Goal: Task Accomplishment & Management: Use online tool/utility

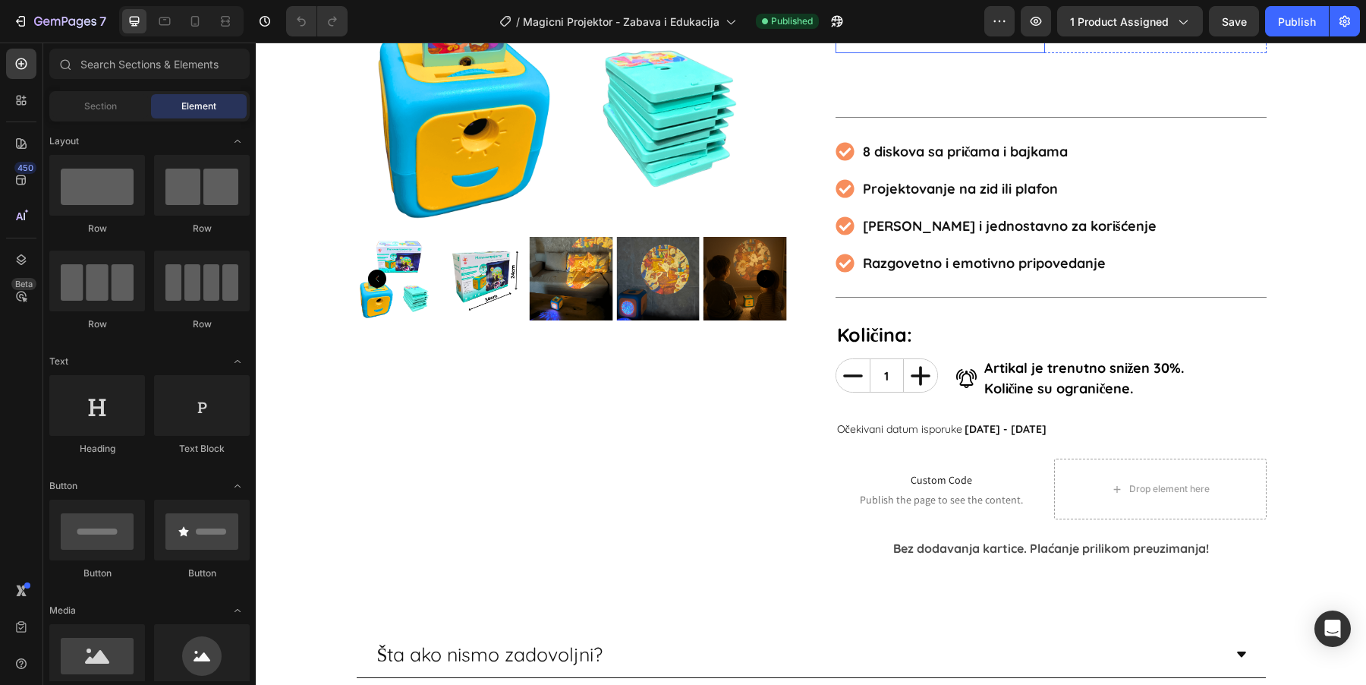
scroll to position [363, 0]
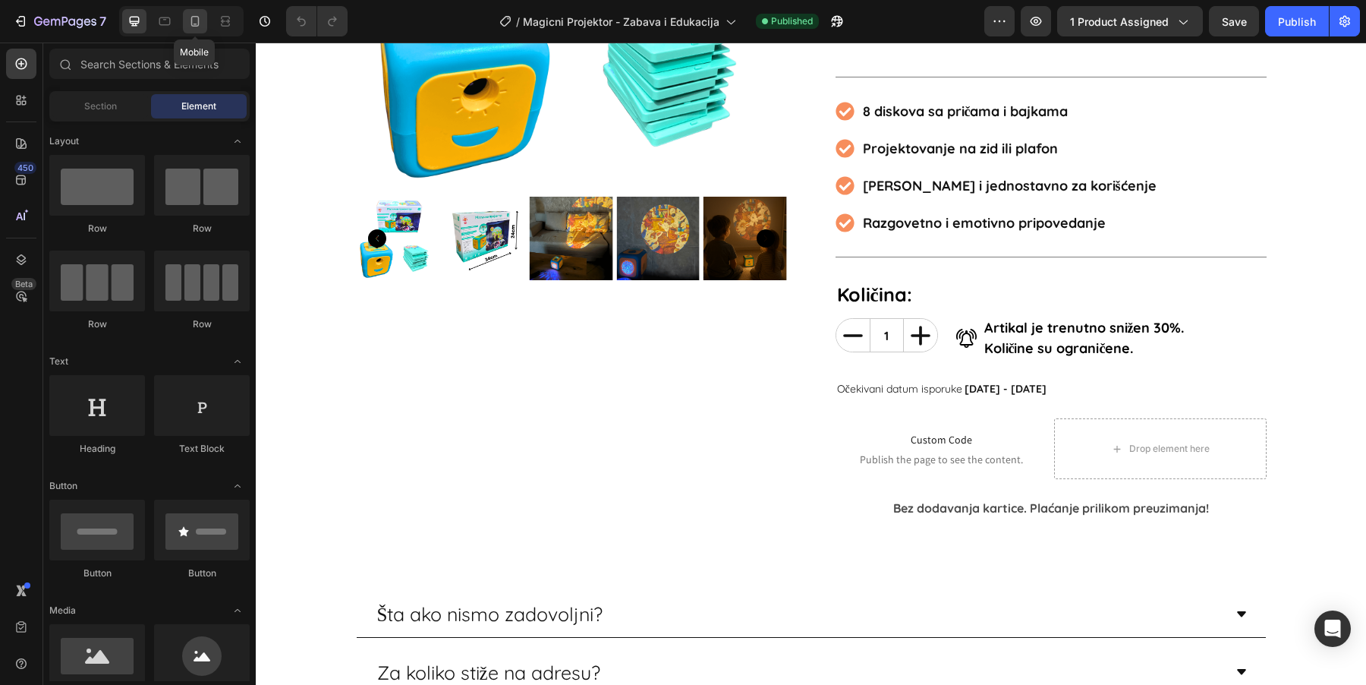
click at [201, 14] on icon at bounding box center [194, 21] width 15 height 15
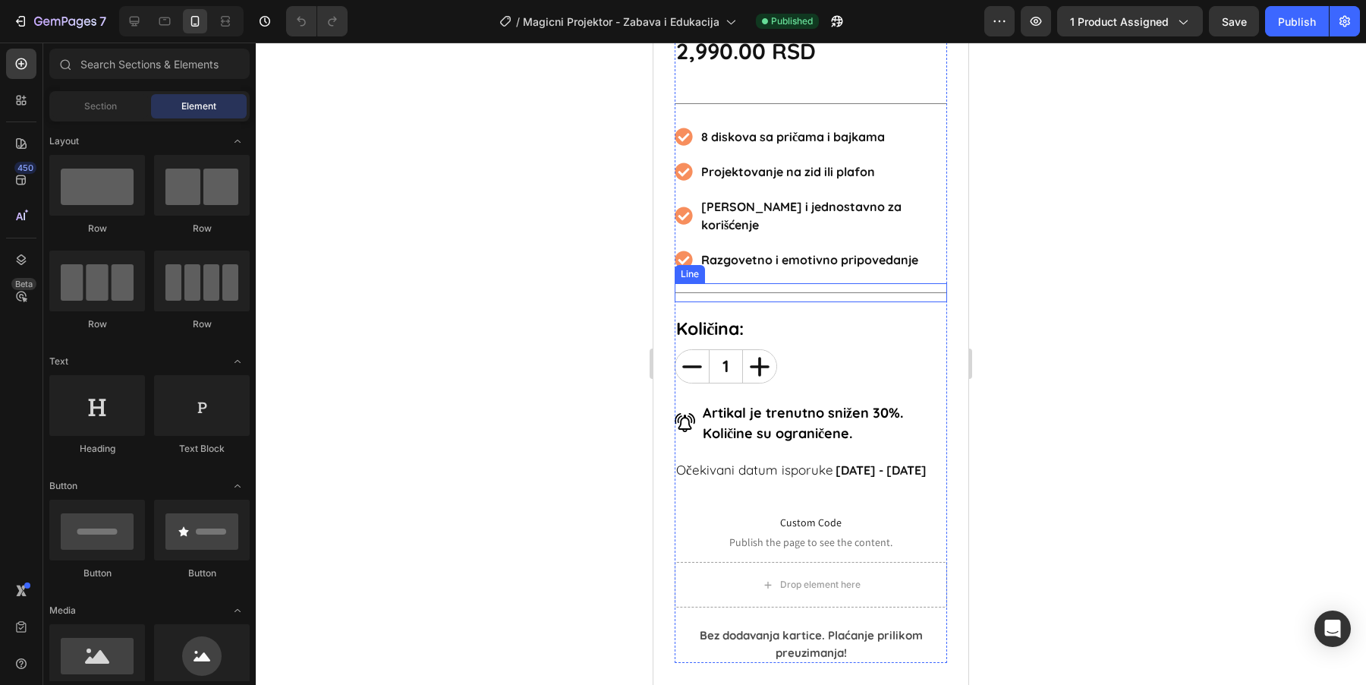
scroll to position [658, 0]
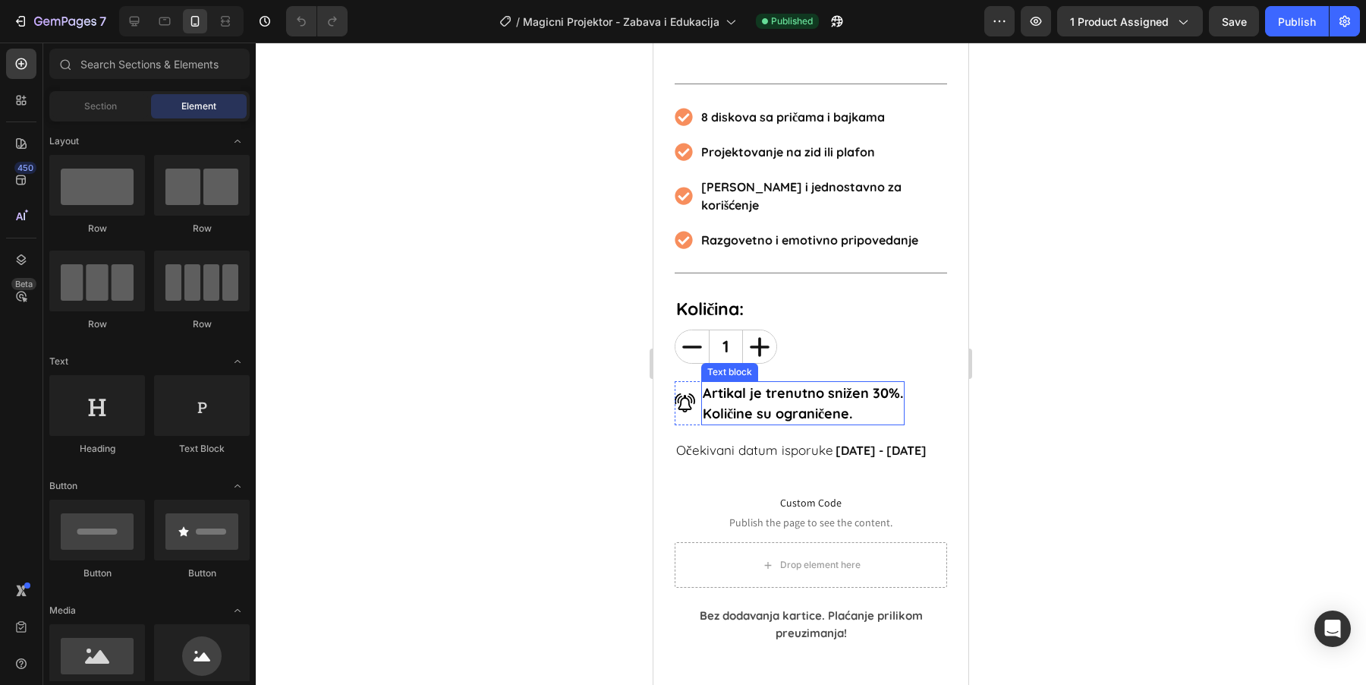
click at [817, 403] on p "Količine su ograničene." at bounding box center [803, 413] width 200 height 20
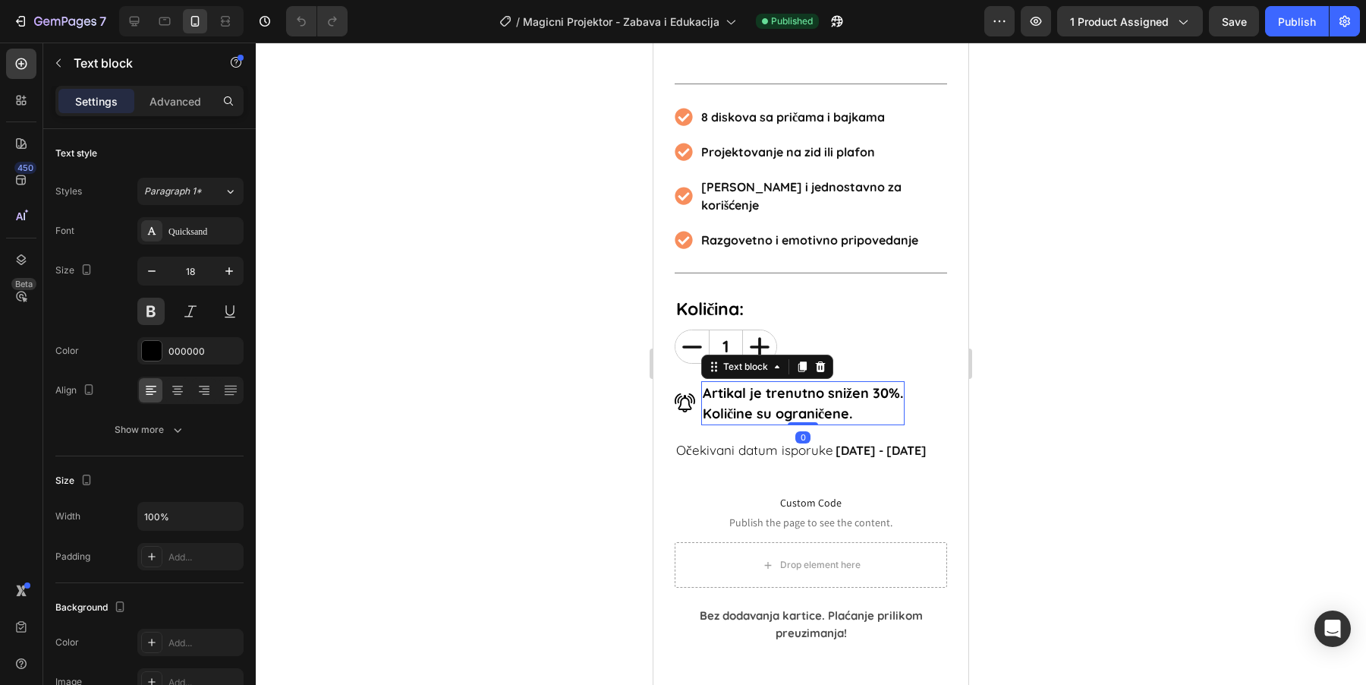
click at [832, 403] on p "Količine su ograničene." at bounding box center [803, 413] width 200 height 20
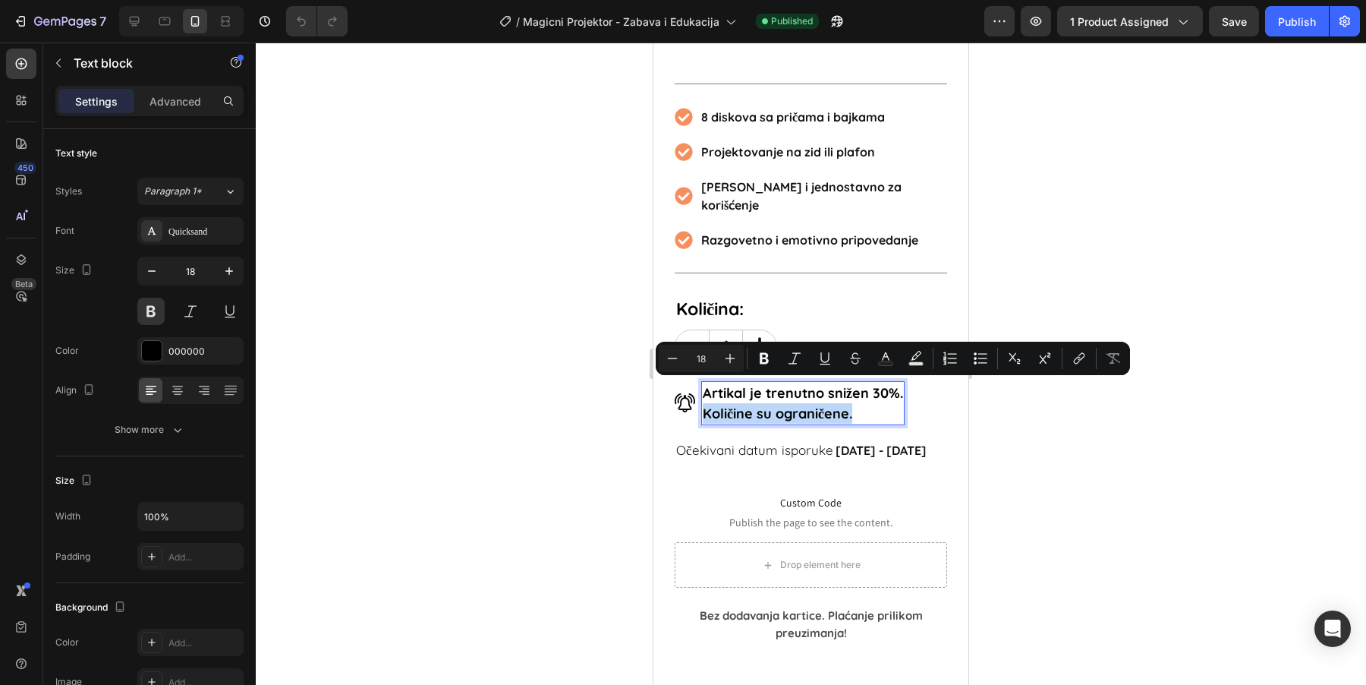
click at [890, 403] on p "Količine su ograničene." at bounding box center [803, 413] width 200 height 20
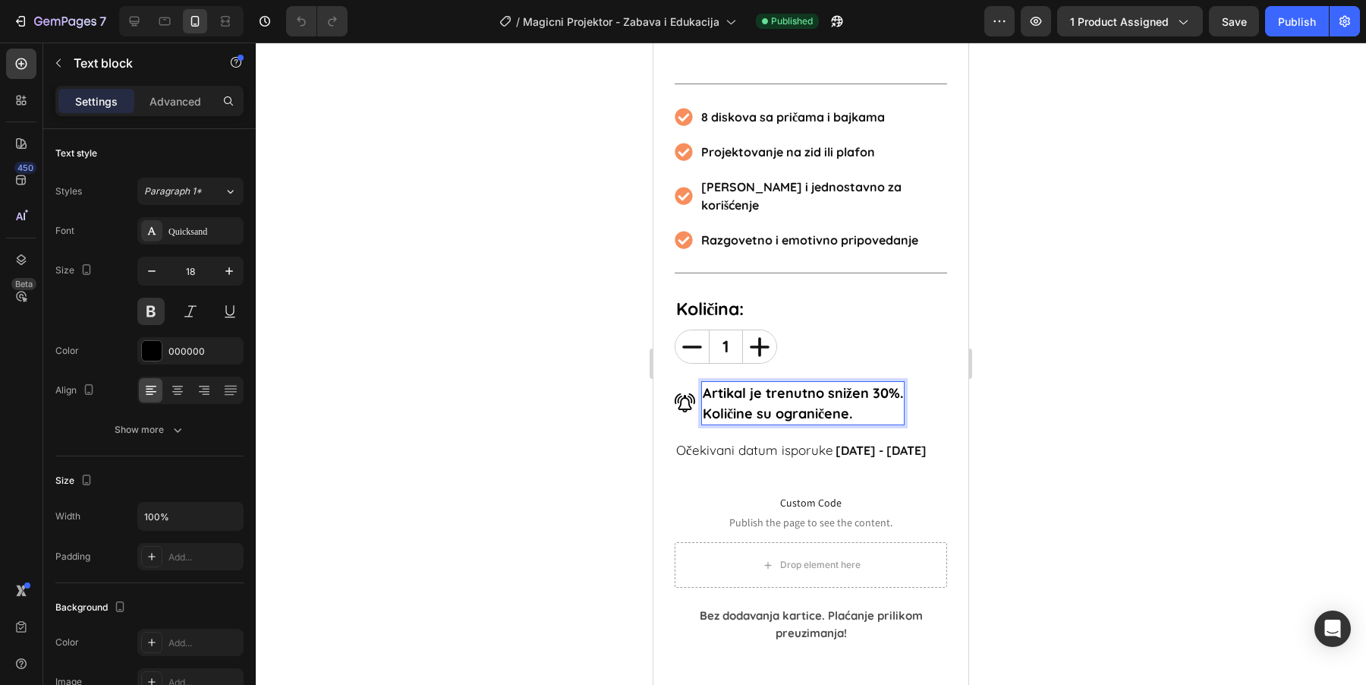
drag, startPoint x: 864, startPoint y: 387, endPoint x: 876, endPoint y: 389, distance: 13.1
click at [876, 403] on p "Količine su ograničene." at bounding box center [803, 413] width 200 height 20
drag, startPoint x: 876, startPoint y: 389, endPoint x: 703, endPoint y: 398, distance: 174.0
click at [703, 403] on p "Količine su ograničene." at bounding box center [803, 413] width 200 height 20
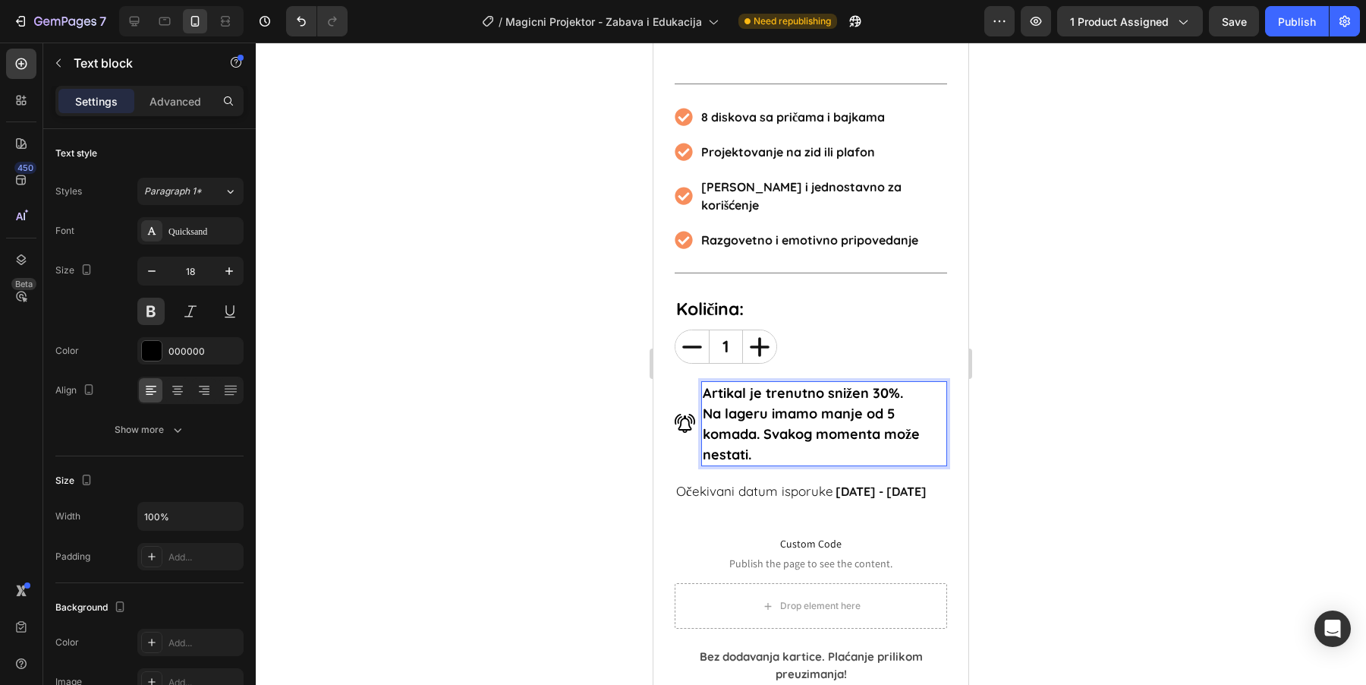
click at [782, 414] on p "Na lageru imamo manje od 5 komada. Svakog momenta može nestati." at bounding box center [824, 433] width 243 height 61
drag, startPoint x: 914, startPoint y: 369, endPoint x: 696, endPoint y: 365, distance: 217.8
click at [696, 381] on div "Image Artikal je trenutno snižen 30%. Na lageru imamo manje od 5 komada. Svakog…" at bounding box center [811, 423] width 272 height 85
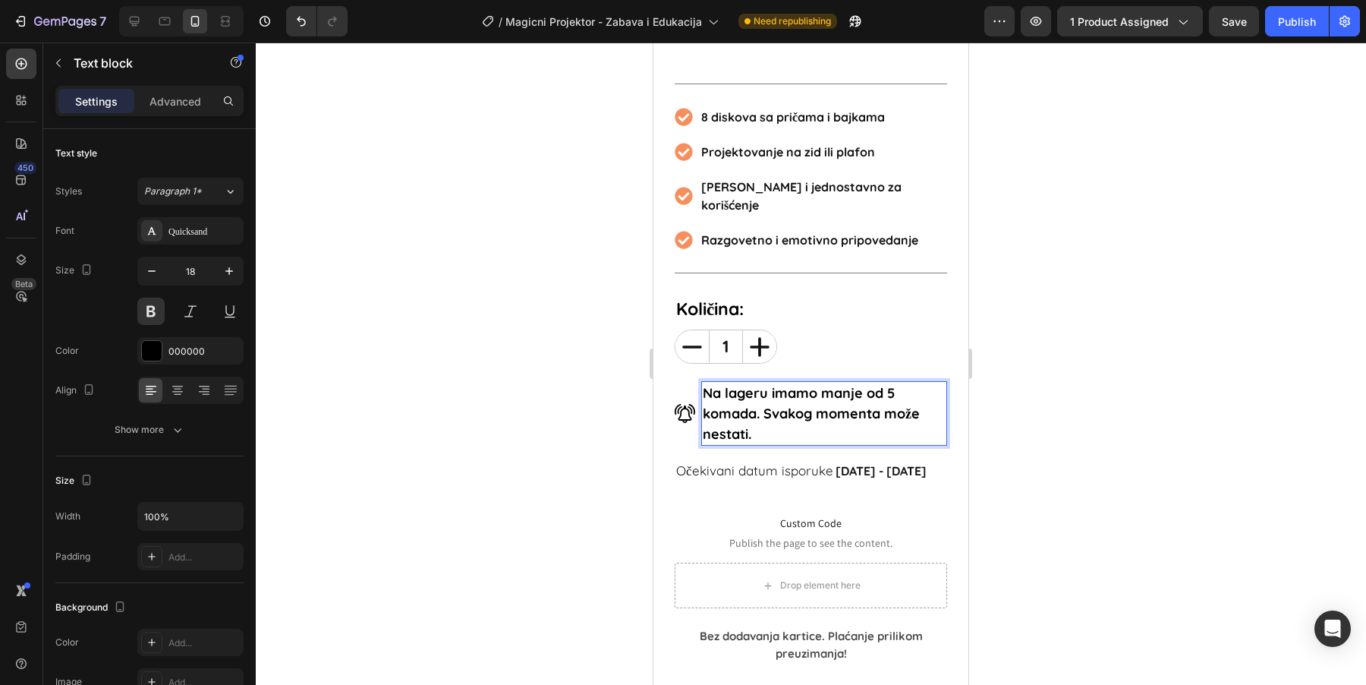
click at [883, 394] on p "Na lageru imamo manje od 5 komada. Svakog momenta može nestati." at bounding box center [824, 412] width 243 height 61
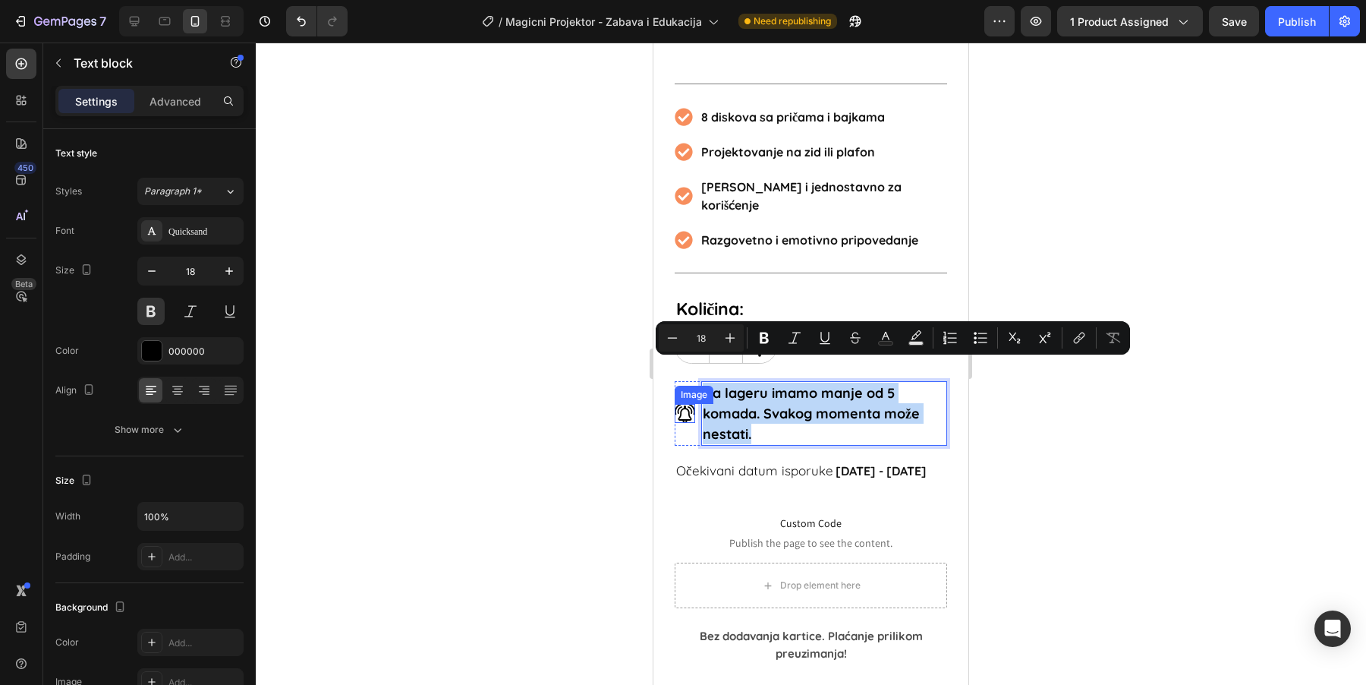
drag, startPoint x: 848, startPoint y: 407, endPoint x: 683, endPoint y: 372, distance: 169.1
click at [683, 381] on div "Image Na lageru imamo manje od 5 komada. Svakog momenta može nestati. Text bloc…" at bounding box center [811, 413] width 272 height 65
click at [779, 416] on p "Na lageru imamo manje od 5 komada. Svakog momenta može nestati." at bounding box center [824, 412] width 243 height 61
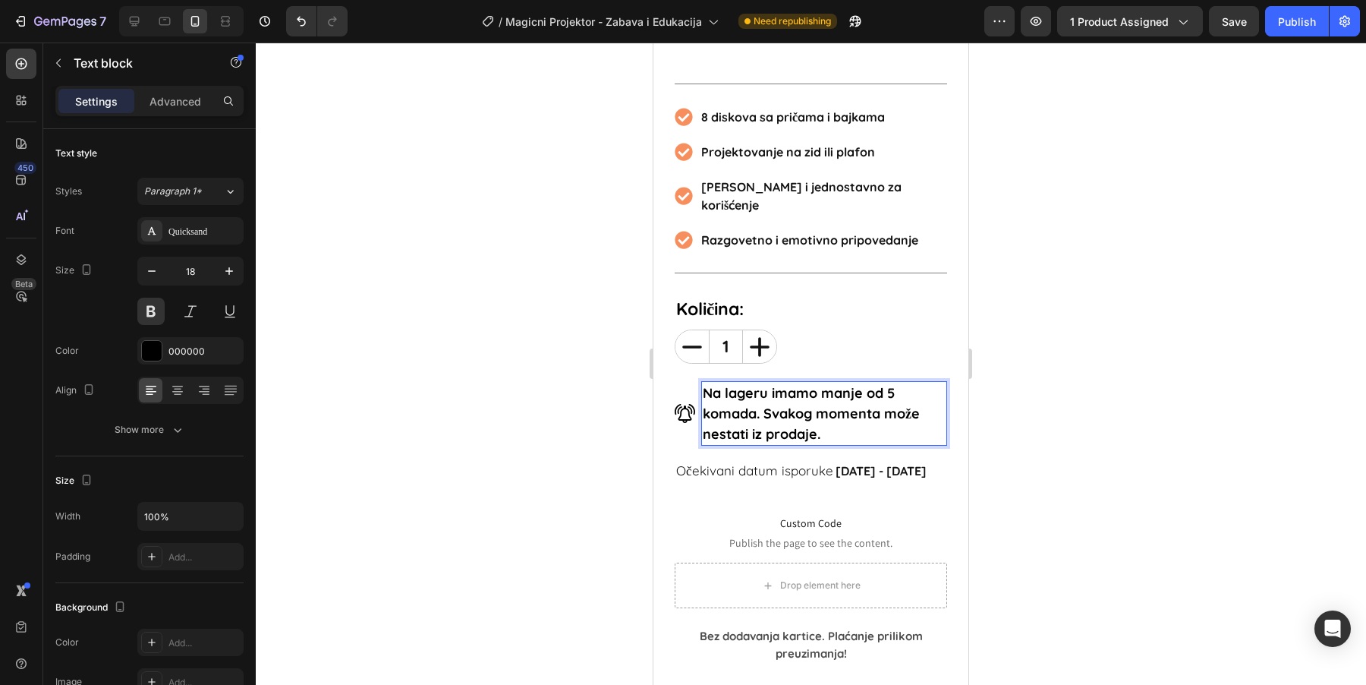
click at [1064, 425] on div at bounding box center [811, 363] width 1110 height 642
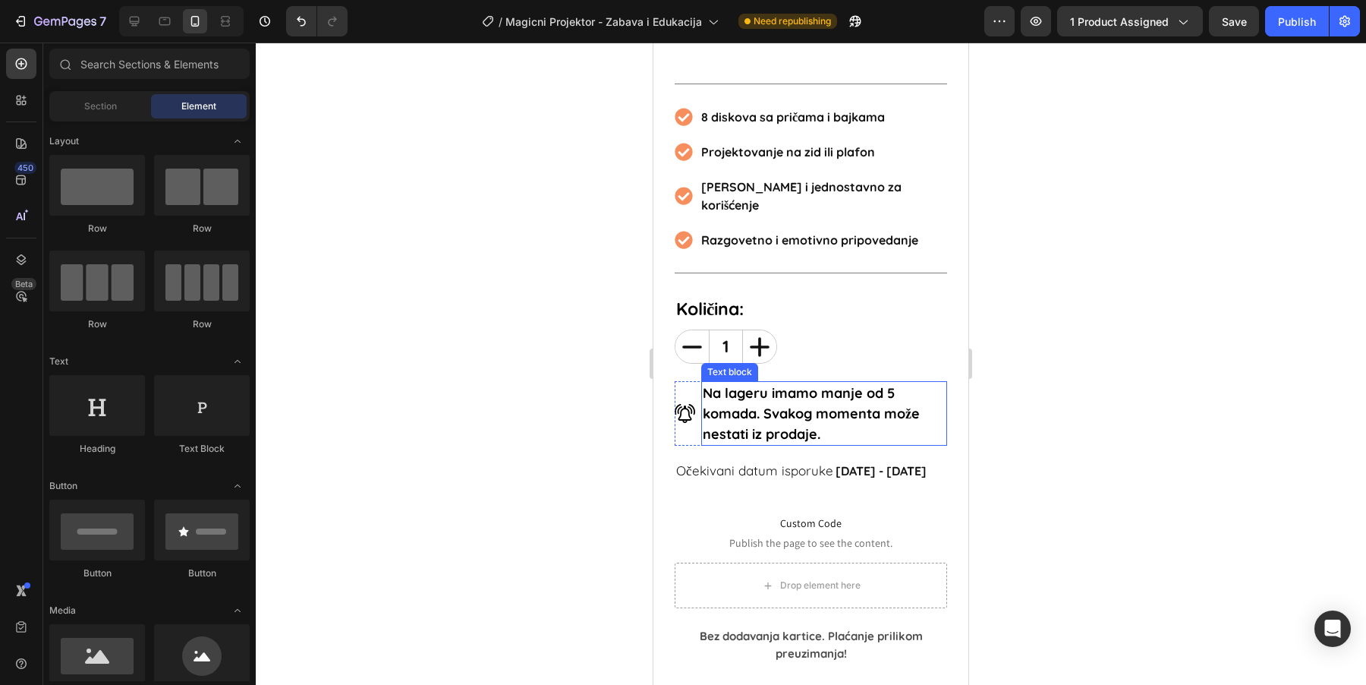
click at [912, 410] on p "Na lageru imamo manje od 5 komada. Svakog momenta može nestati iz prodaje." at bounding box center [824, 412] width 243 height 61
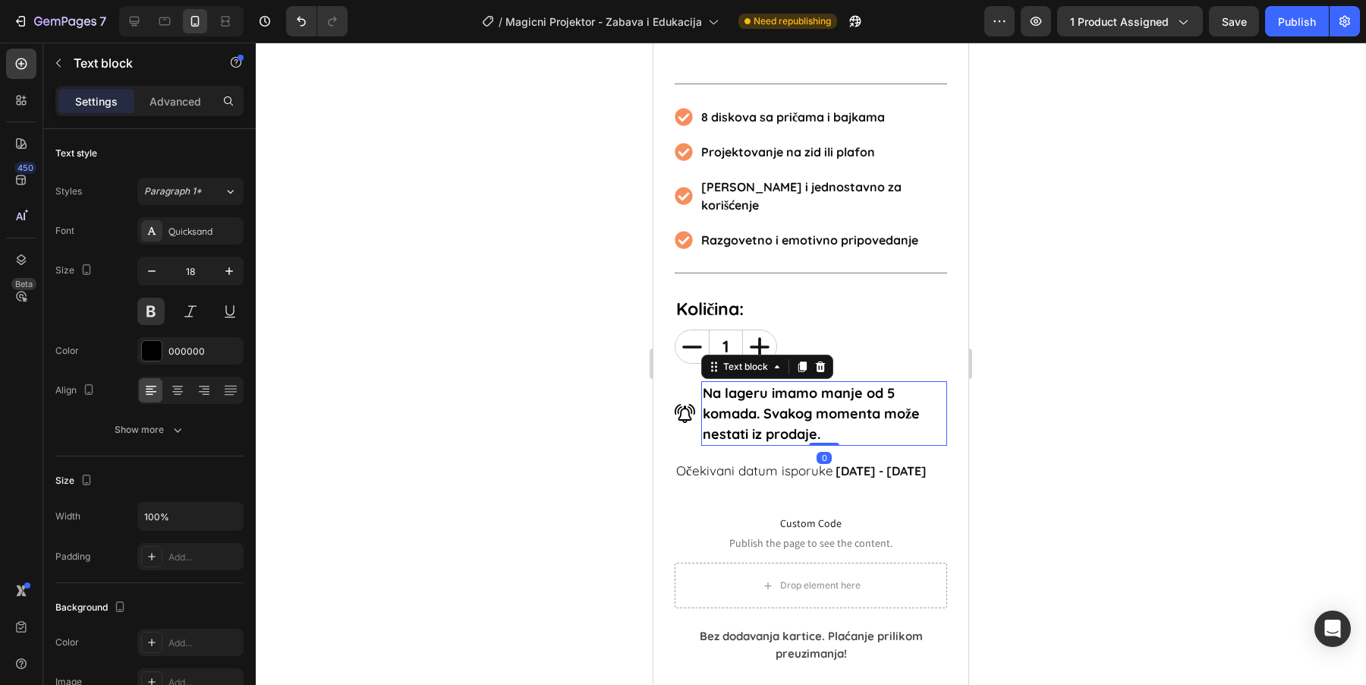
click at [188, 115] on div "Settings Advanced" at bounding box center [149, 101] width 188 height 30
click at [188, 108] on p "Advanced" at bounding box center [175, 101] width 52 height 16
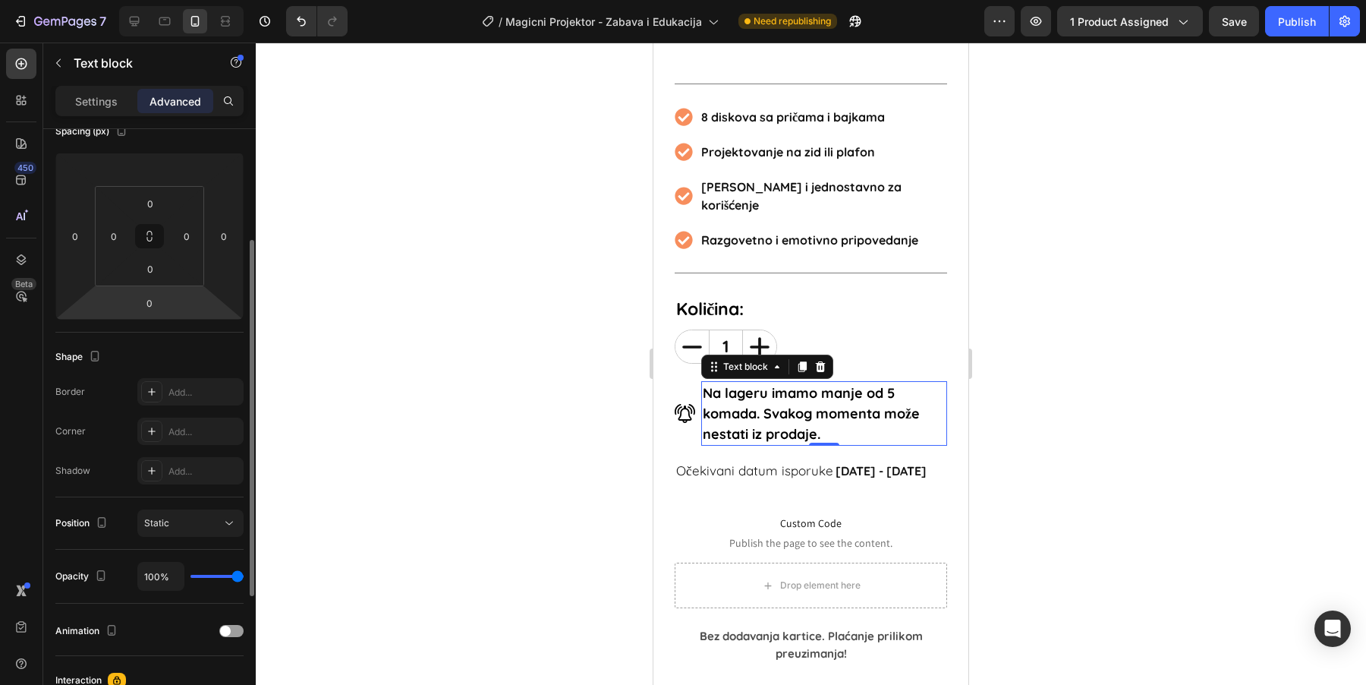
scroll to position [384, 0]
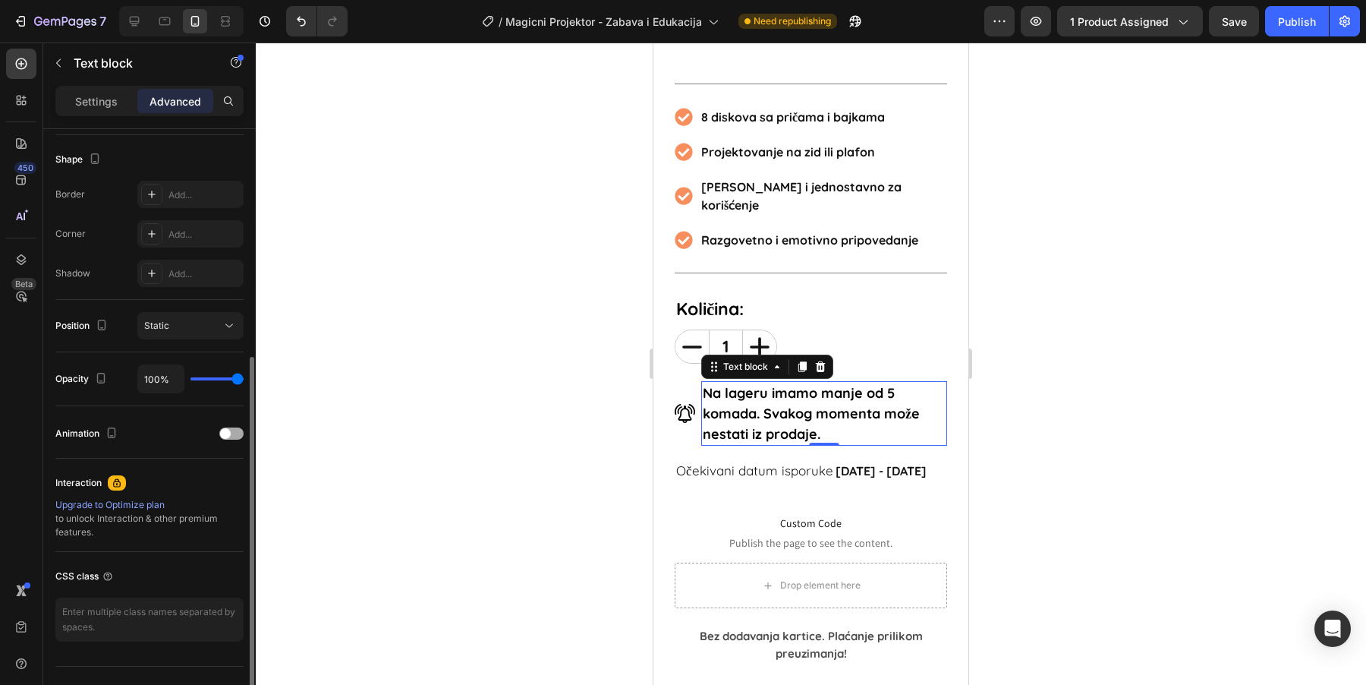
click at [228, 434] on div at bounding box center [231, 433] width 24 height 12
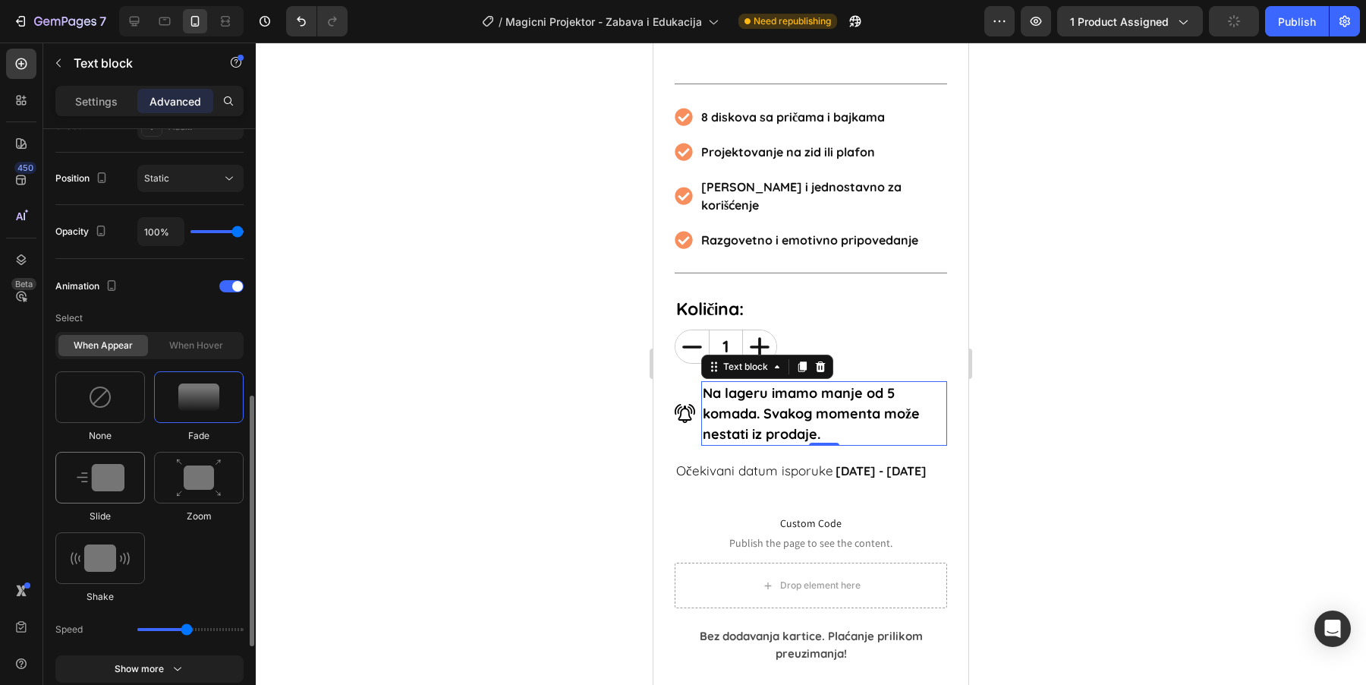
scroll to position [647, 0]
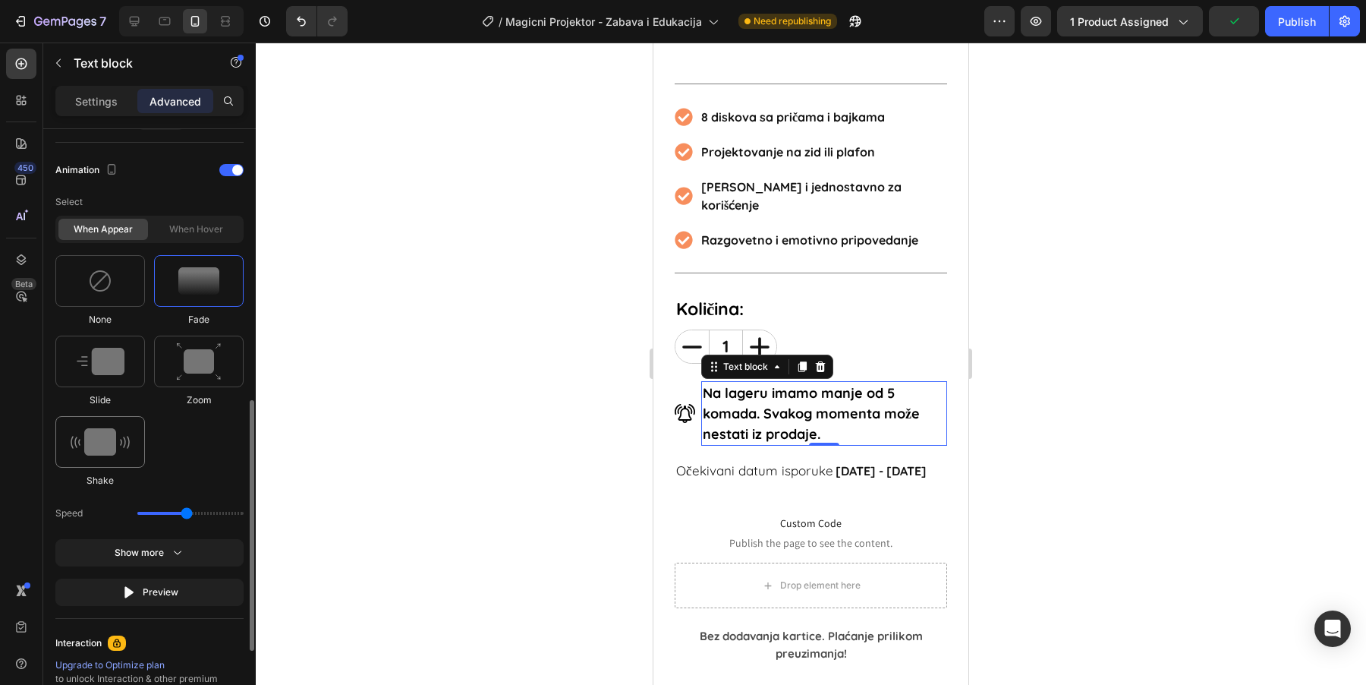
click at [108, 450] on img at bounding box center [100, 441] width 59 height 27
type input "0.7"
click at [160, 539] on div "Intensity" at bounding box center [149, 552] width 188 height 27
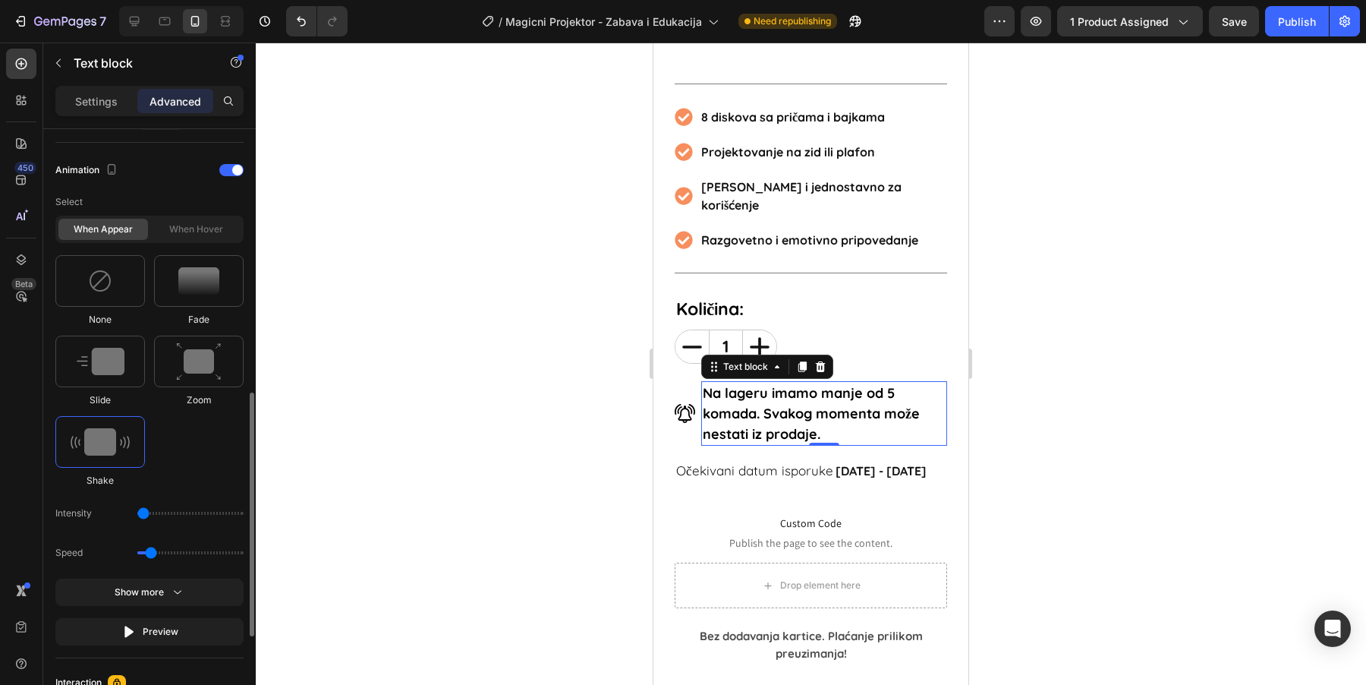
drag, startPoint x: 160, startPoint y: 513, endPoint x: 144, endPoint y: 515, distance: 16.0
type input "1"
click at [144, 515] on input "range" at bounding box center [190, 512] width 106 height 3
type input "0.5"
click at [146, 551] on input "range" at bounding box center [190, 552] width 106 height 3
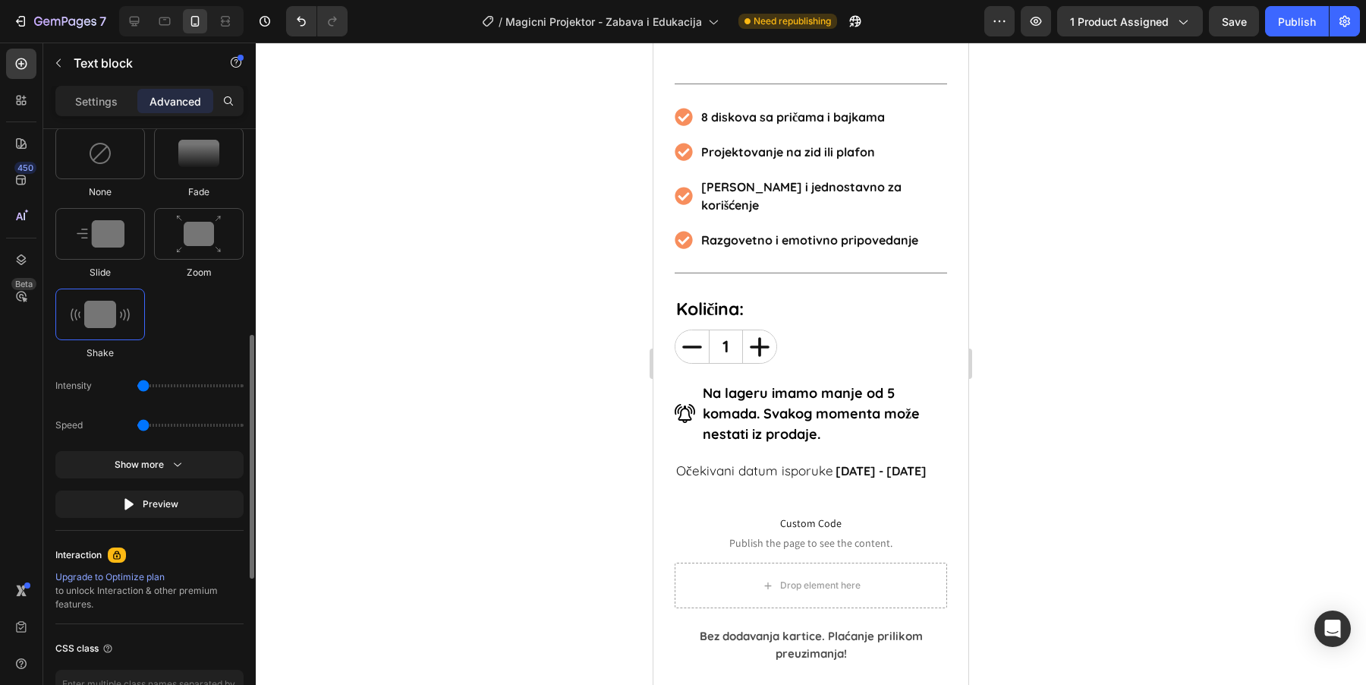
scroll to position [806, 0]
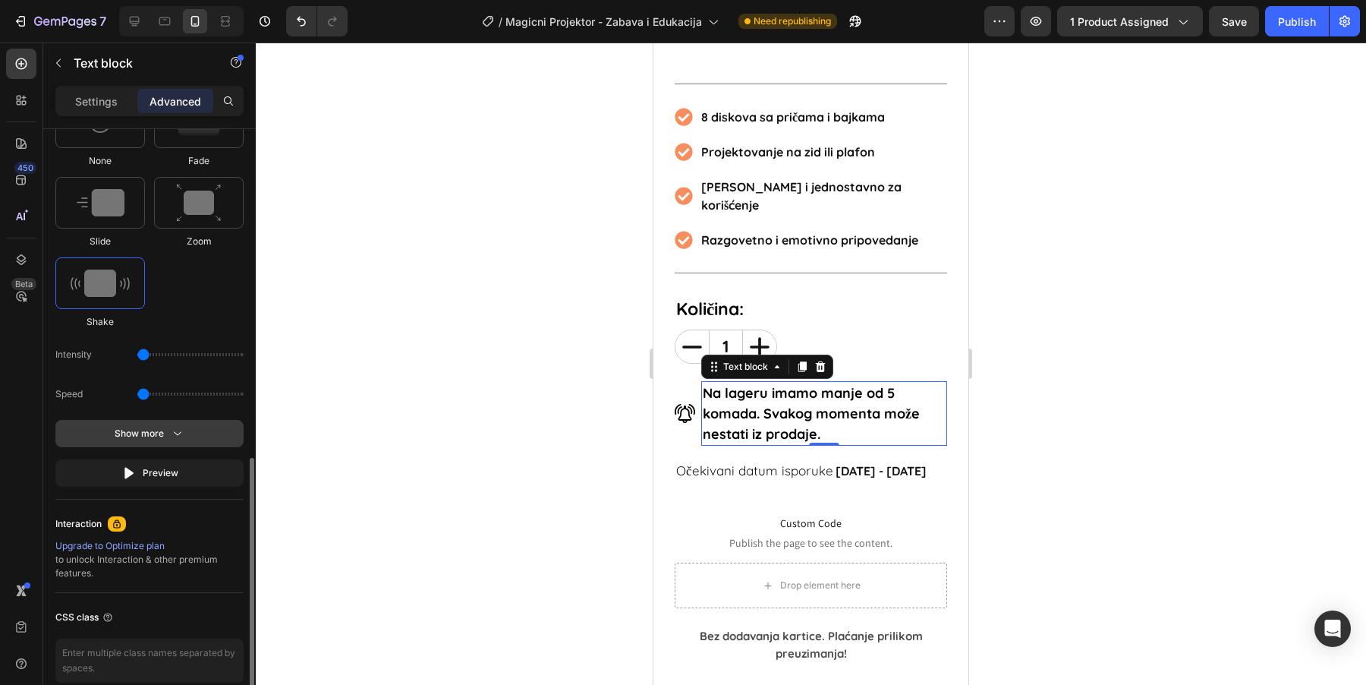
click at [196, 459] on button "Show more" at bounding box center [149, 472] width 188 height 27
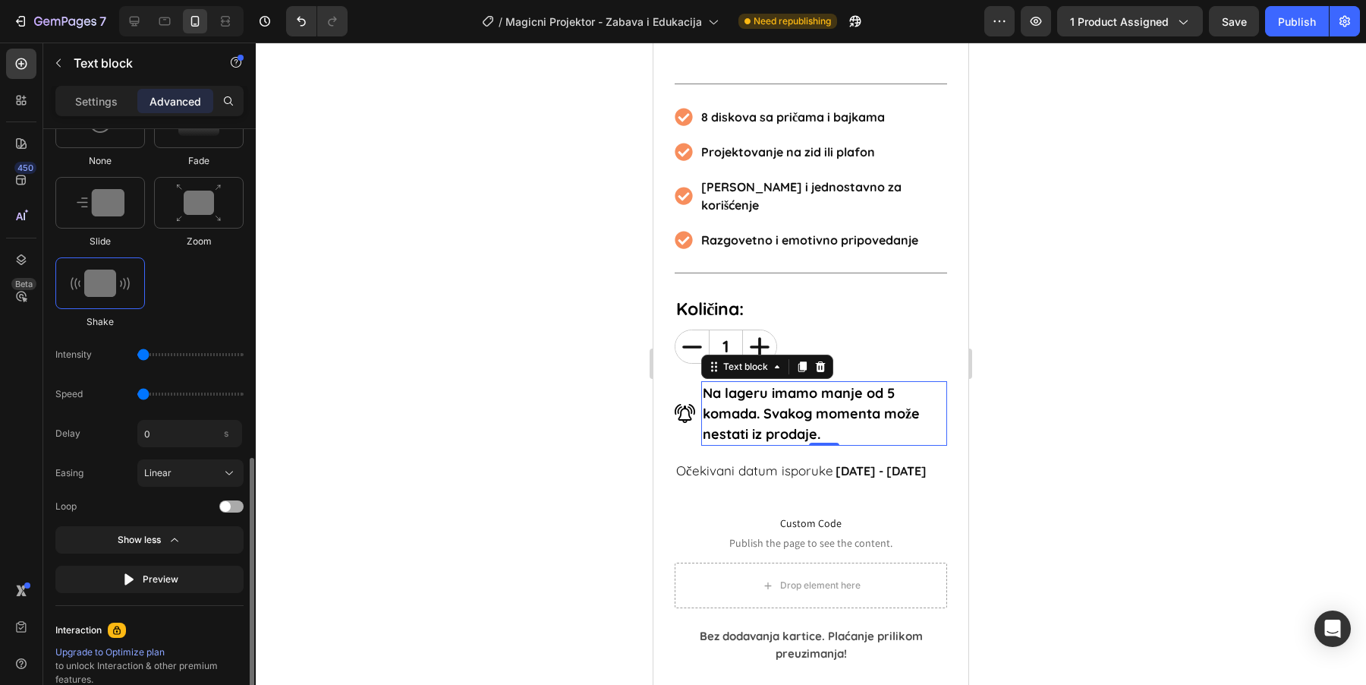
click at [241, 502] on div at bounding box center [231, 506] width 24 height 12
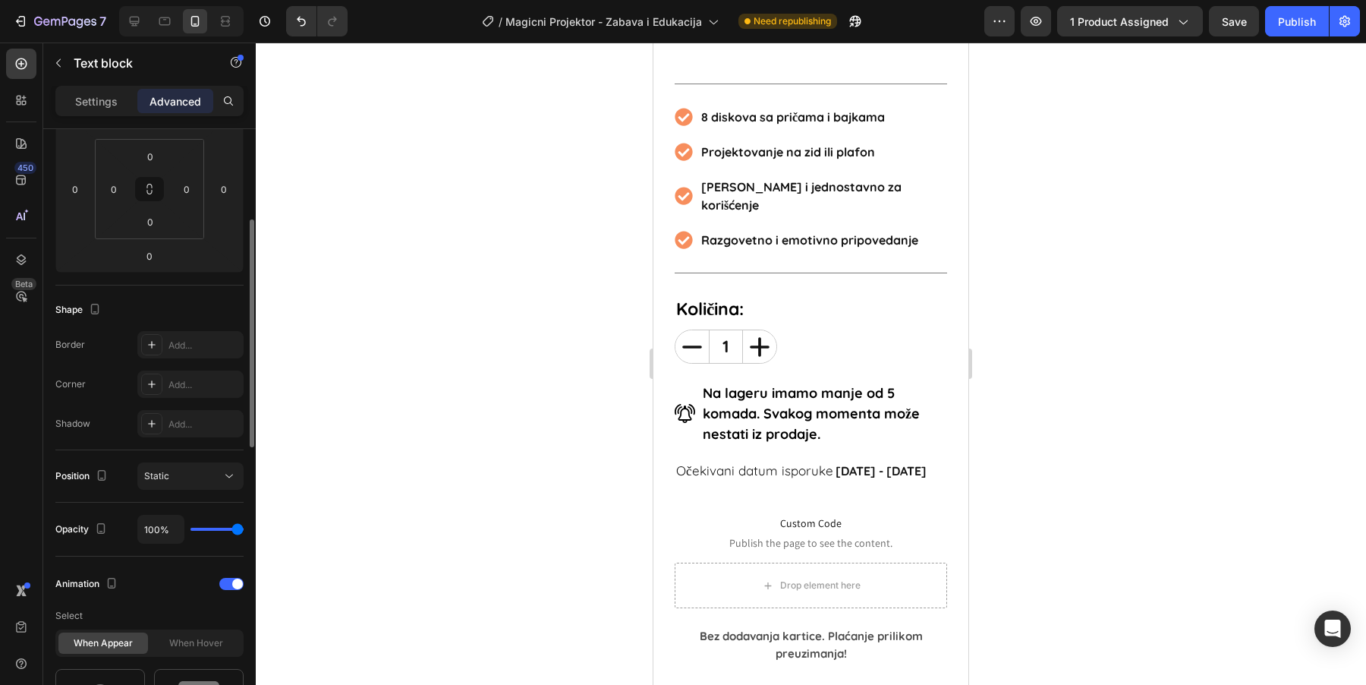
scroll to position [239, 0]
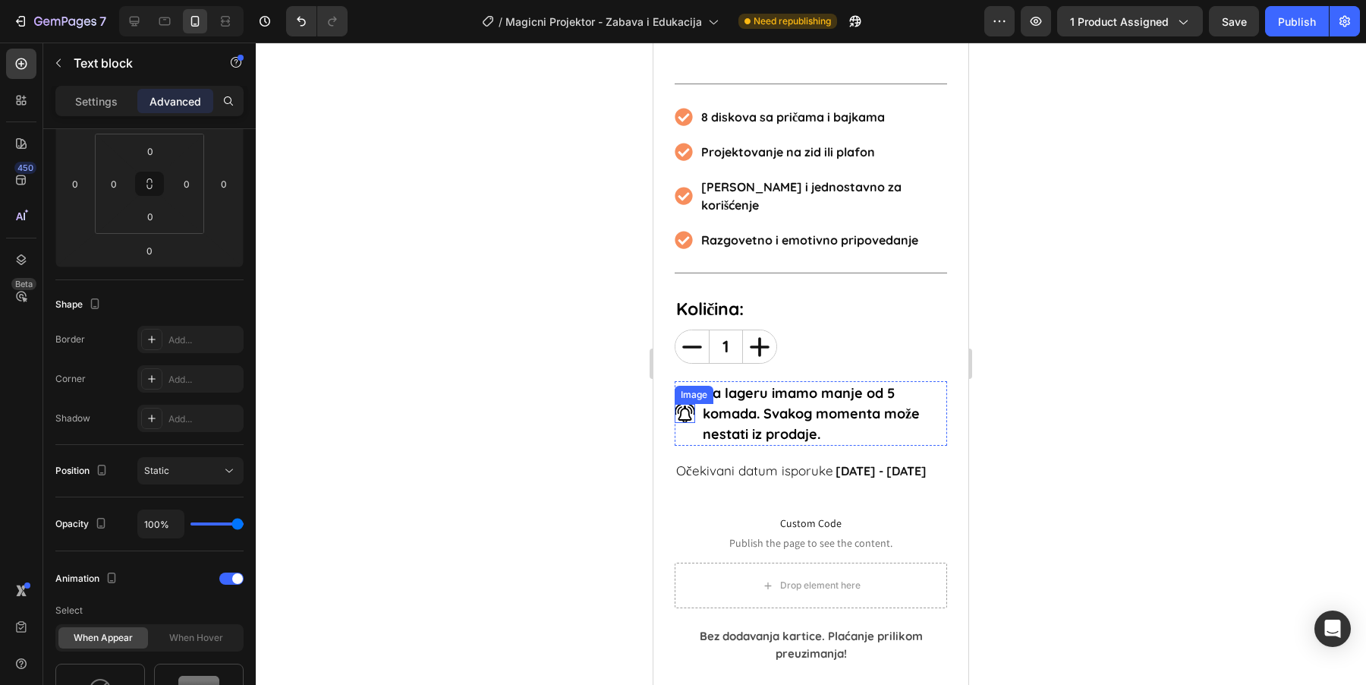
click at [681, 404] on img at bounding box center [685, 413] width 20 height 19
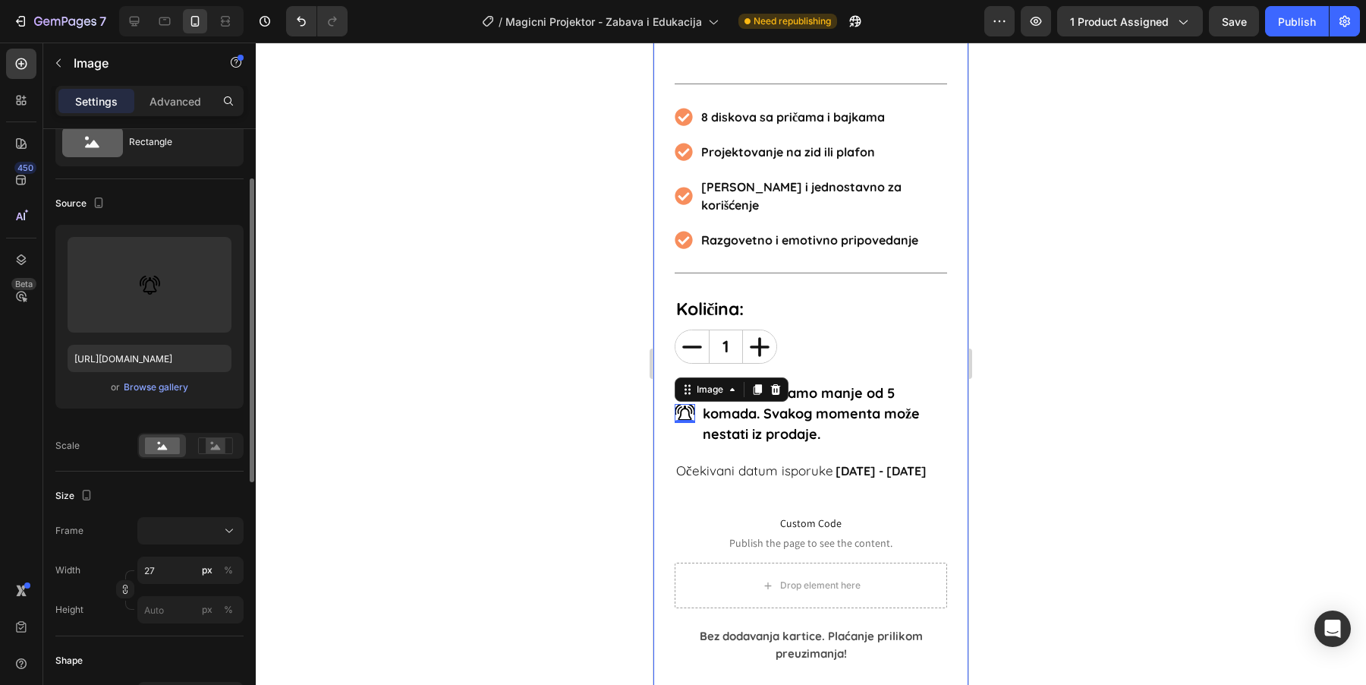
scroll to position [0, 0]
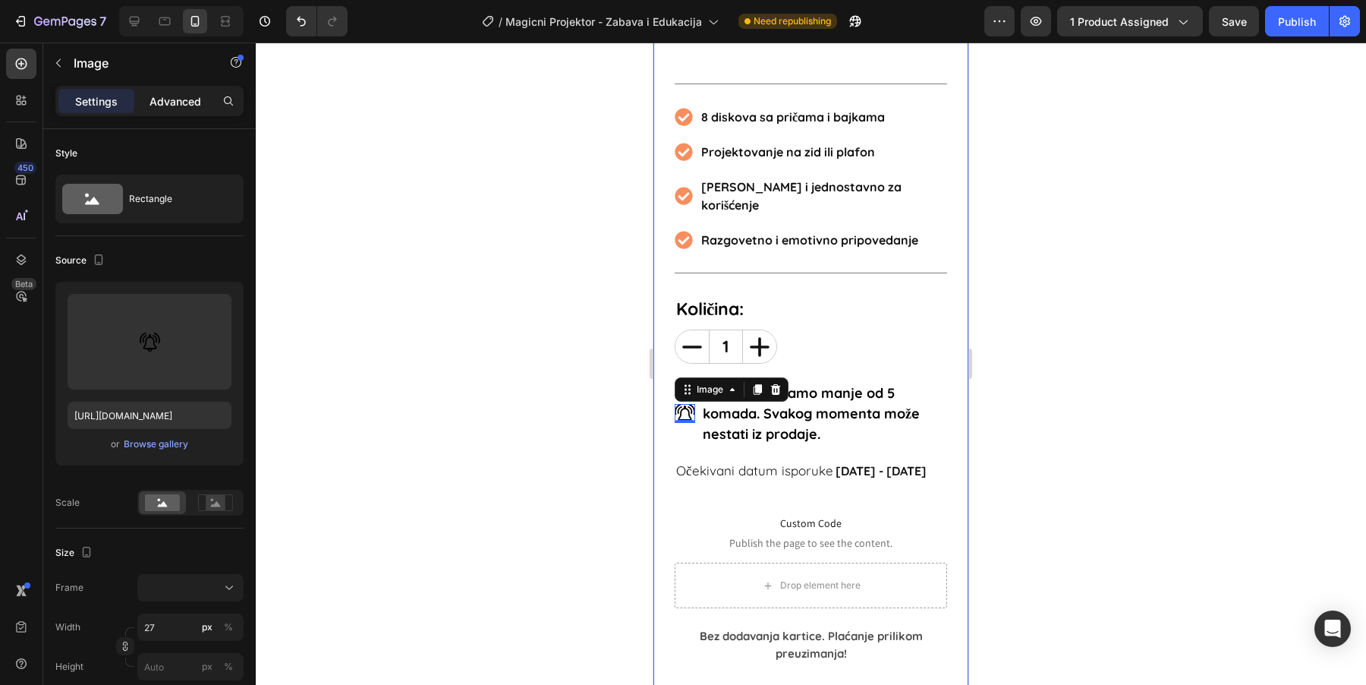
click at [190, 102] on p "Advanced" at bounding box center [175, 101] width 52 height 16
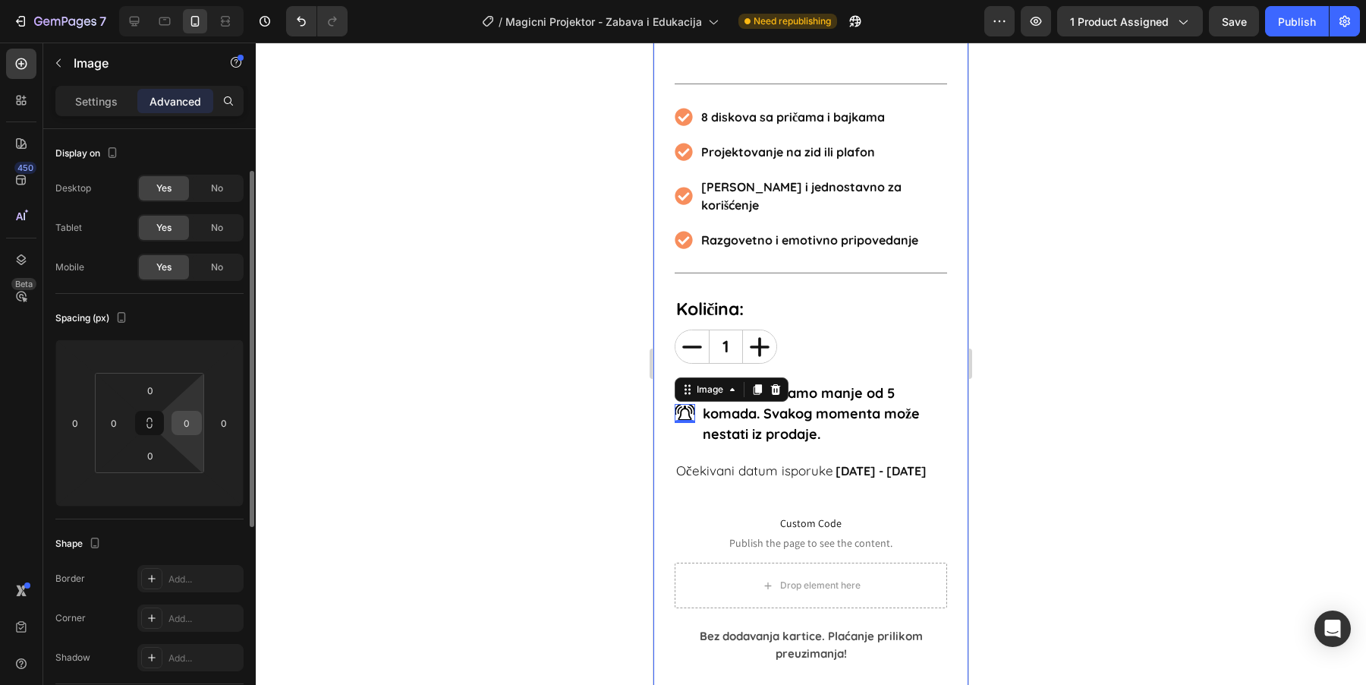
scroll to position [410, 0]
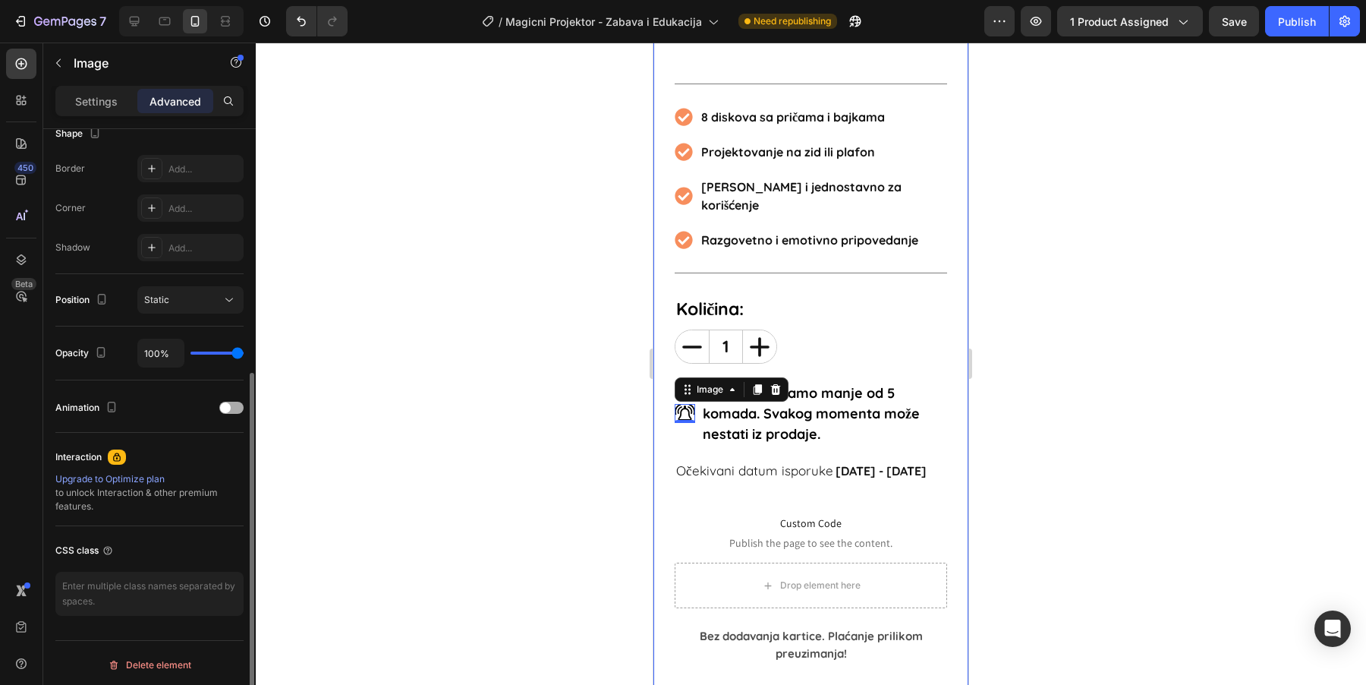
click at [228, 404] on span at bounding box center [225, 407] width 11 height 11
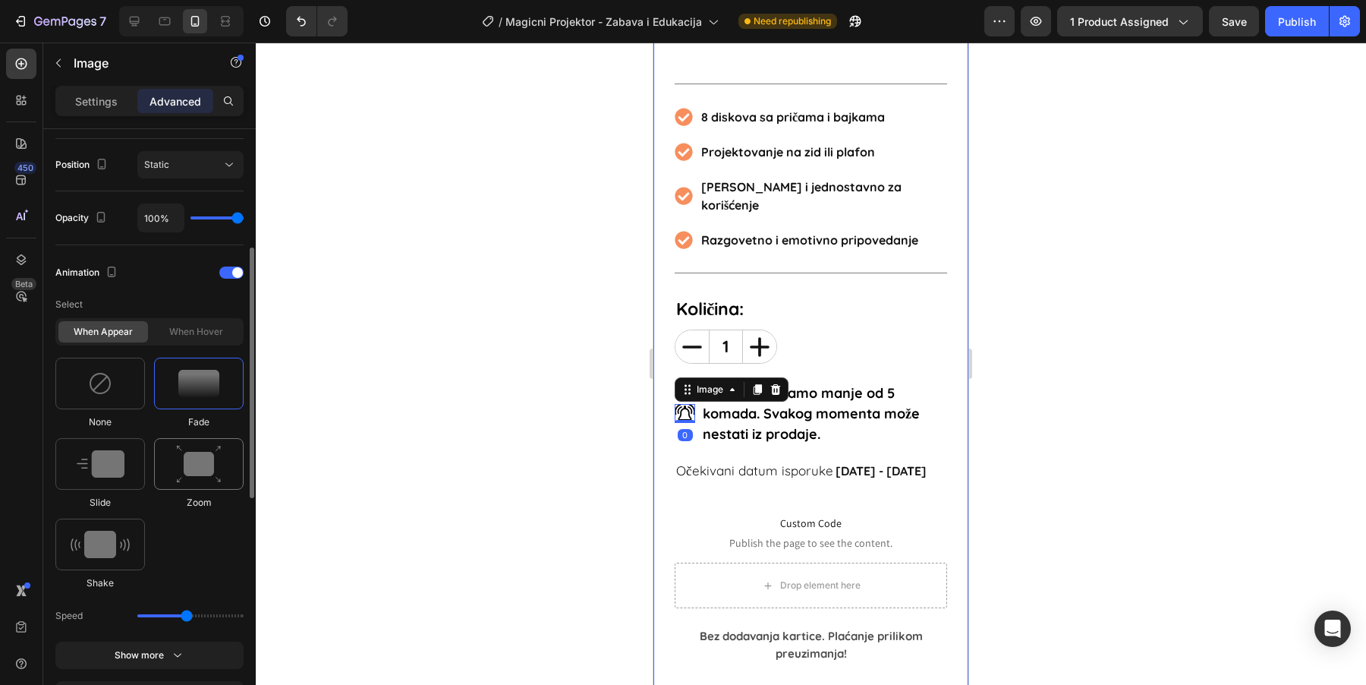
scroll to position [614, 0]
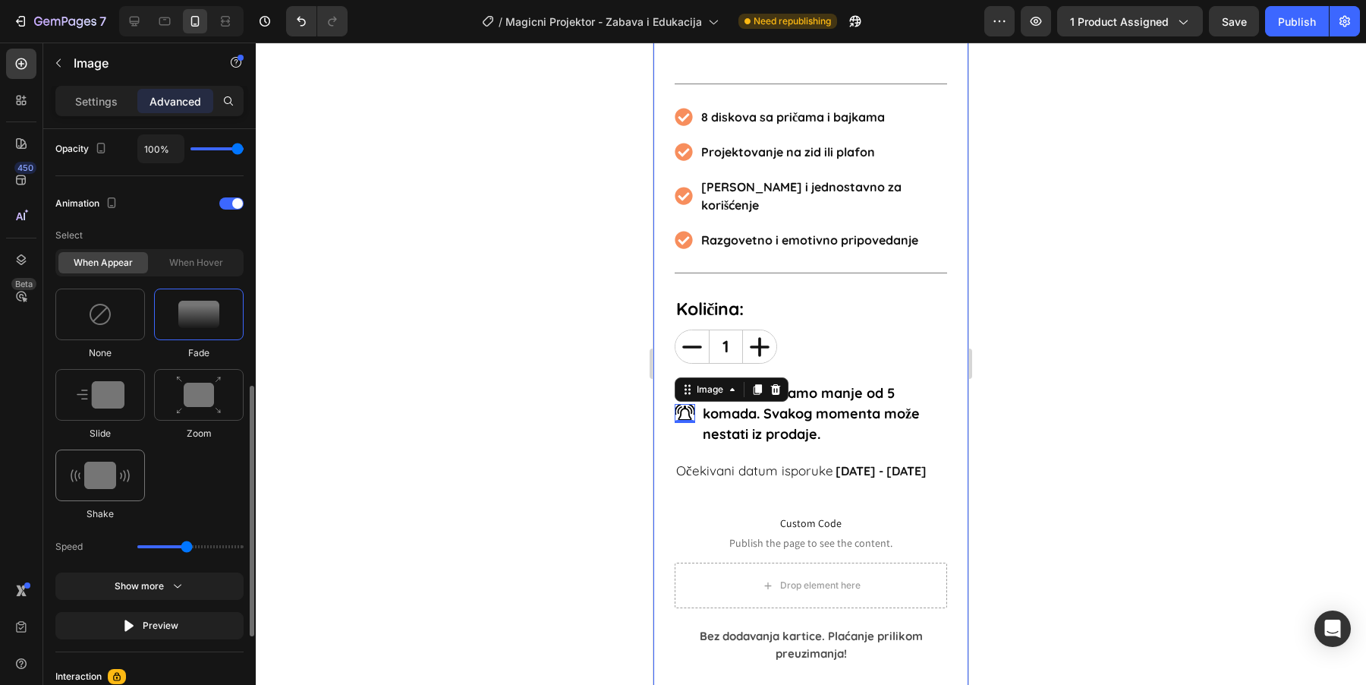
click at [106, 486] on div at bounding box center [100, 475] width 90 height 52
type input "0.7"
drag, startPoint x: 157, startPoint y: 546, endPoint x: 140, endPoint y: 546, distance: 17.5
type input "1"
click at [140, 546] on input "range" at bounding box center [190, 546] width 106 height 3
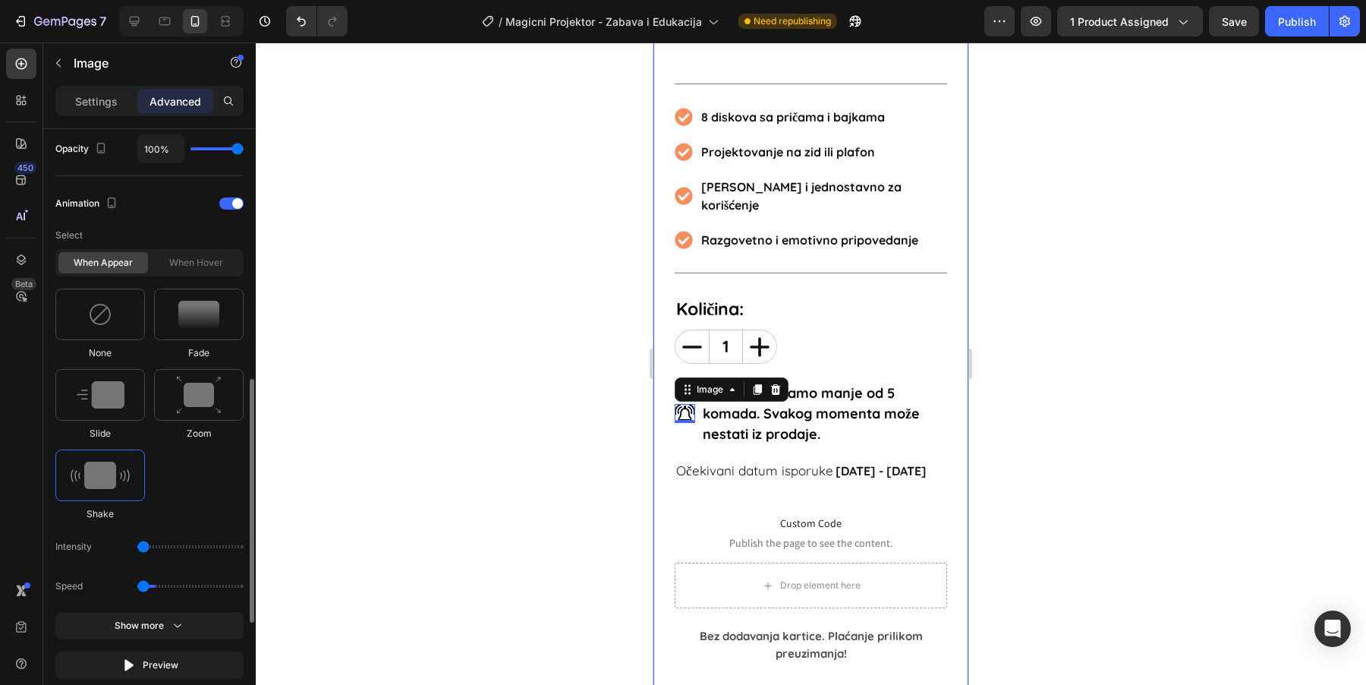
drag, startPoint x: 149, startPoint y: 584, endPoint x: 132, endPoint y: 584, distance: 16.7
click at [137, 584] on input "range" at bounding box center [190, 585] width 106 height 3
click at [211, 401] on img at bounding box center [199, 395] width 46 height 39
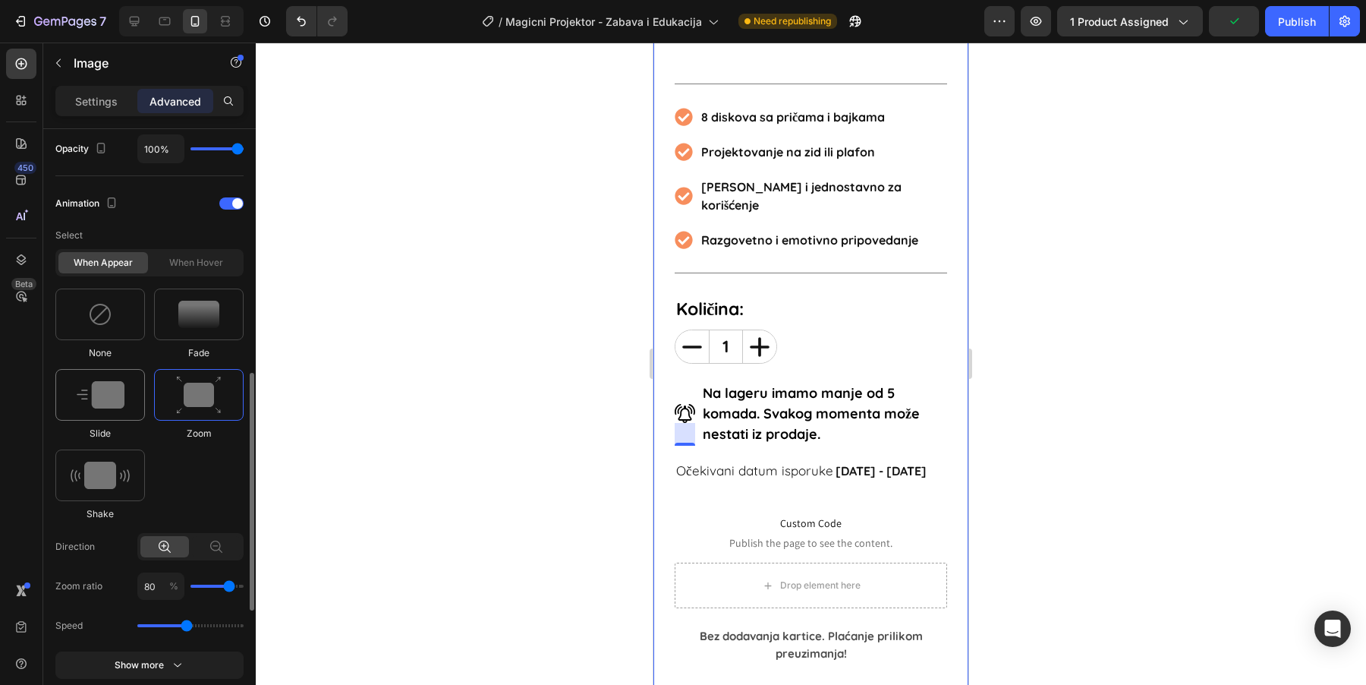
click at [106, 404] on img at bounding box center [101, 394] width 48 height 27
click at [96, 456] on div at bounding box center [100, 475] width 90 height 52
type input "0.5"
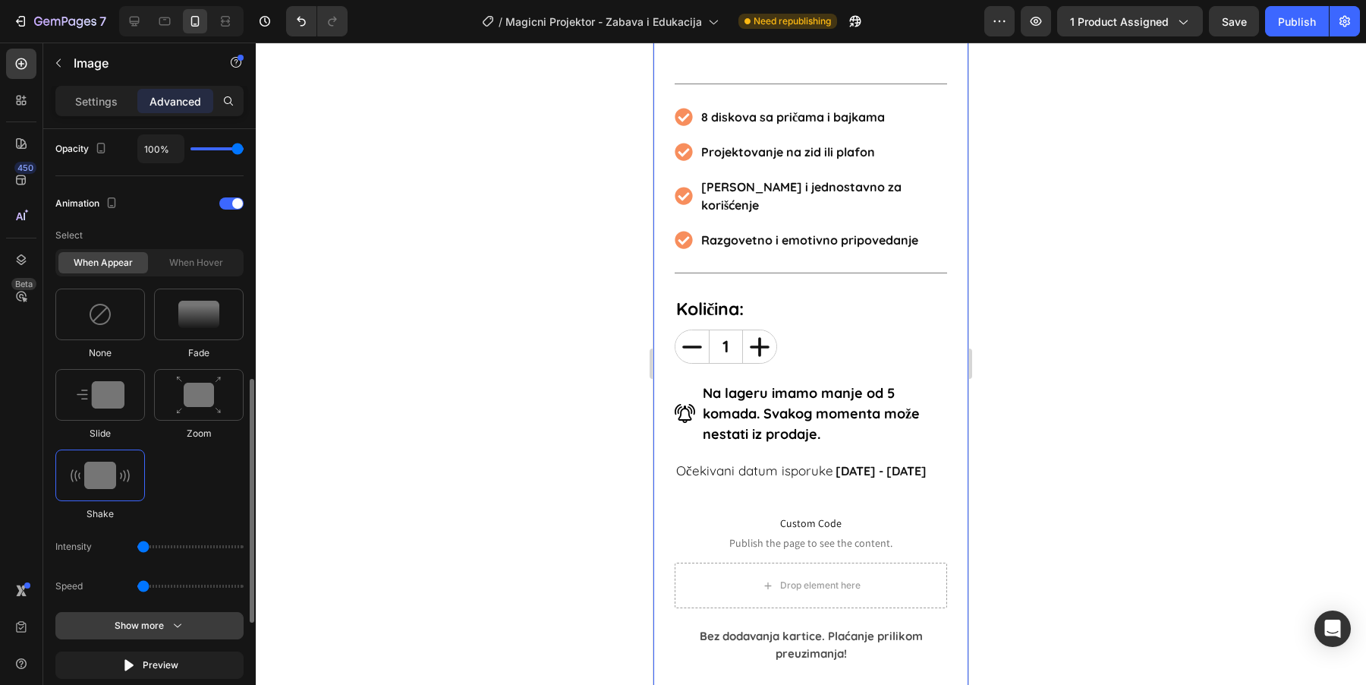
click at [171, 651] on button "Show more" at bounding box center [149, 664] width 188 height 27
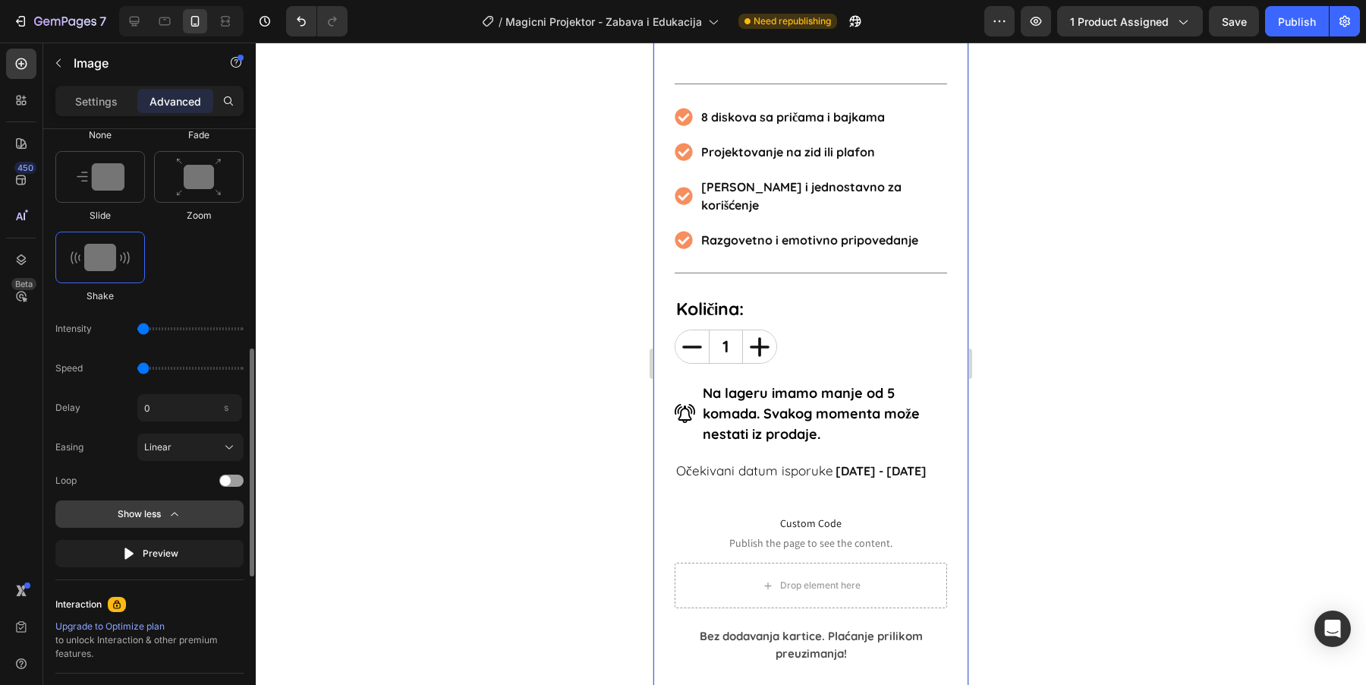
scroll to position [850, 0]
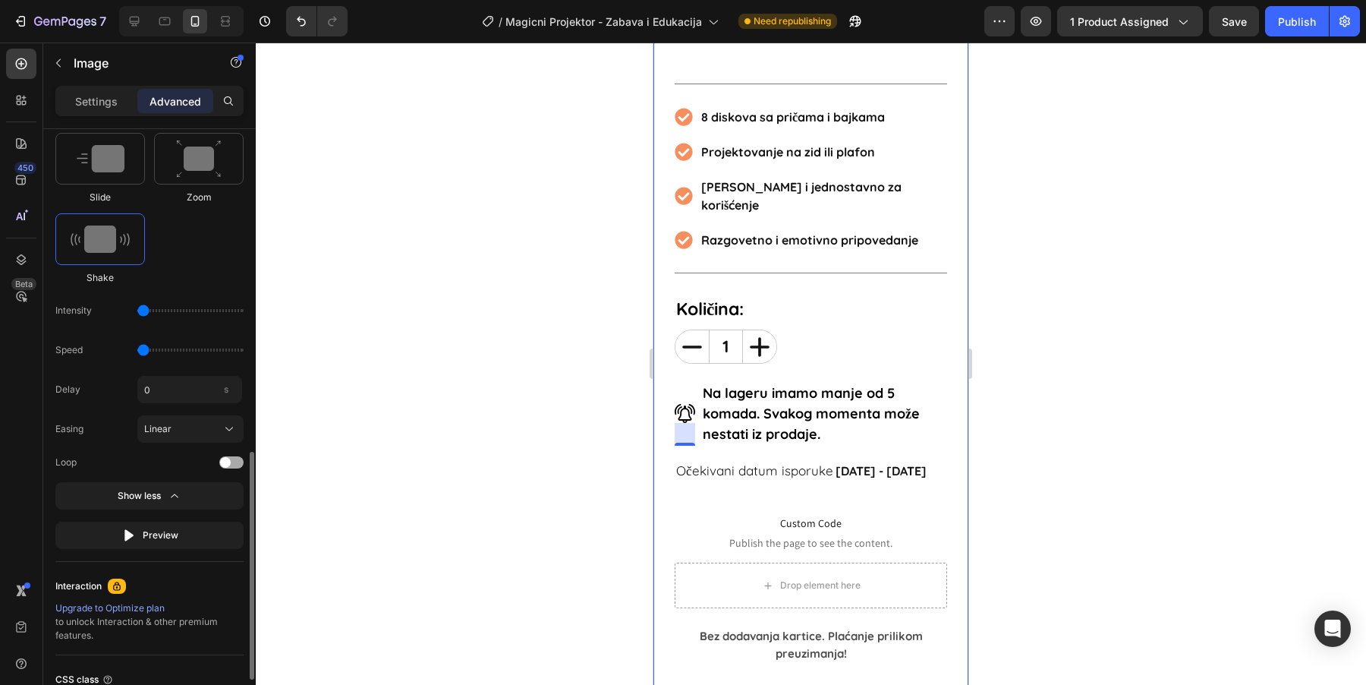
click at [231, 460] on div at bounding box center [231, 462] width 24 height 12
click at [1301, 26] on div "Publish" at bounding box center [1297, 22] width 38 height 16
